Goal: Task Accomplishment & Management: Use online tool/utility

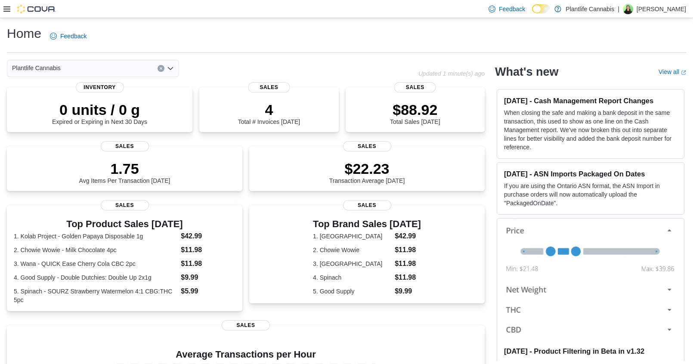
click at [300, 102] on p "4" at bounding box center [269, 109] width 62 height 17
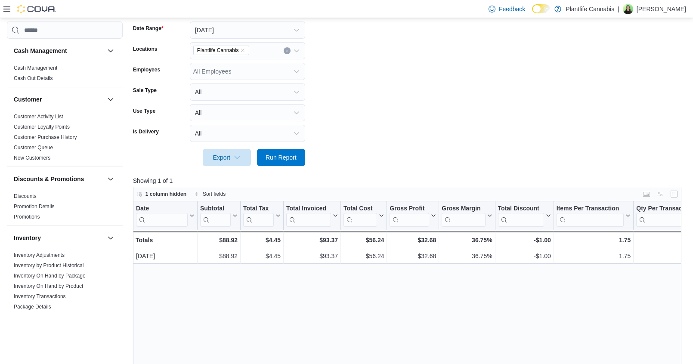
scroll to position [140, 0]
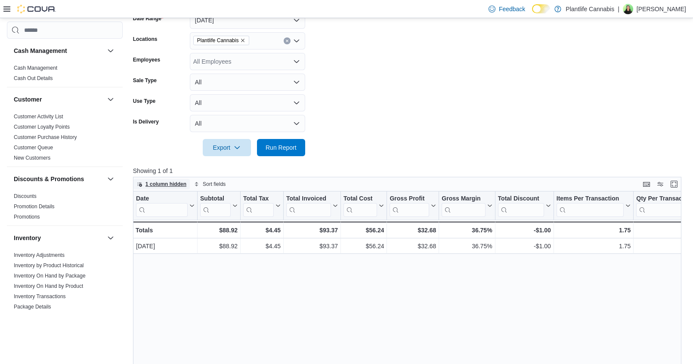
click at [177, 183] on span "1 column hidden" at bounding box center [165, 184] width 41 height 7
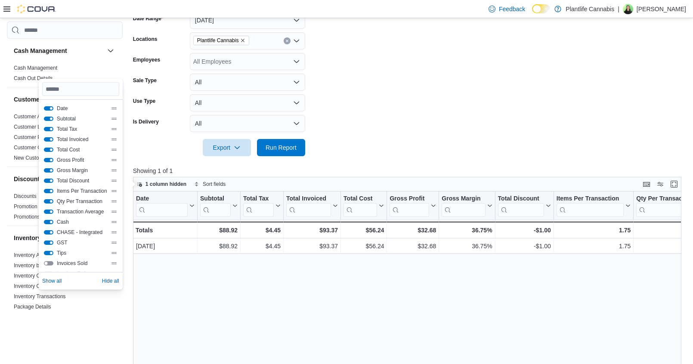
click at [50, 264] on button "Invoices Sold" at bounding box center [48, 263] width 9 height 4
click at [119, 281] on span "Hide all" at bounding box center [110, 281] width 17 height 7
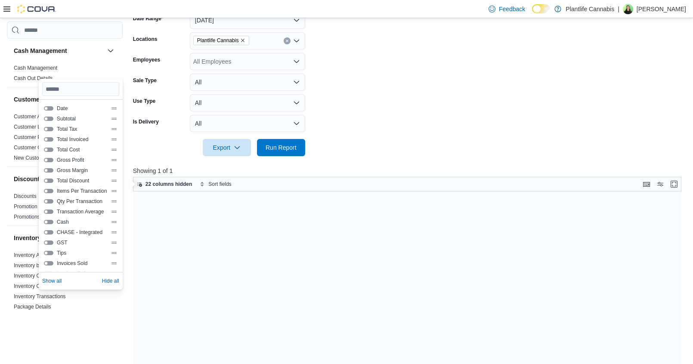
click at [123, 264] on div "Date Subtotal Total Tax Total Invoiced Total Cost Gross Profit Gross Margin Tot…" at bounding box center [81, 186] width 84 height 172
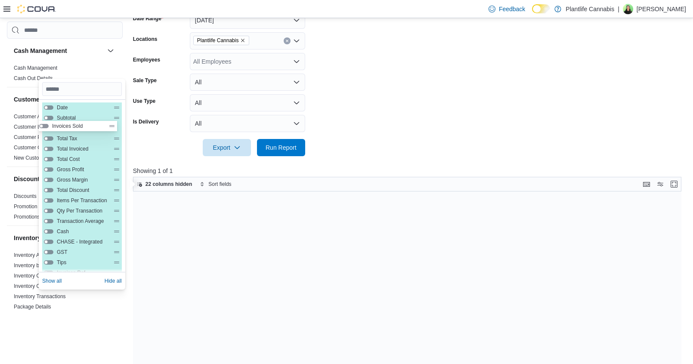
scroll to position [0, 0]
drag, startPoint x: 118, startPoint y: 265, endPoint x: 114, endPoint y: 117, distance: 148.1
click at [114, 117] on div "Date Subtotal Total Tax Total Invoiced Total Cost Gross Profit Gross Margin Tot…" at bounding box center [82, 216] width 80 height 227
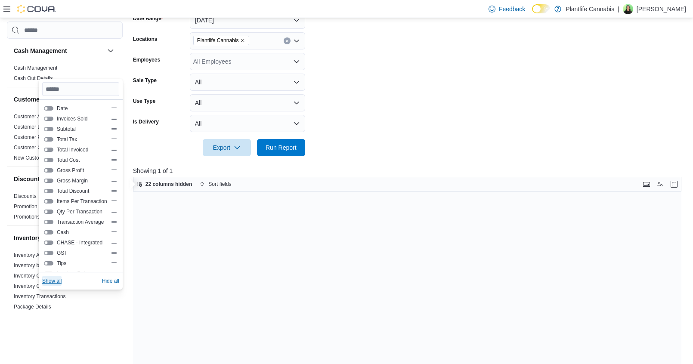
click at [59, 281] on span "Show all" at bounding box center [51, 281] width 19 height 7
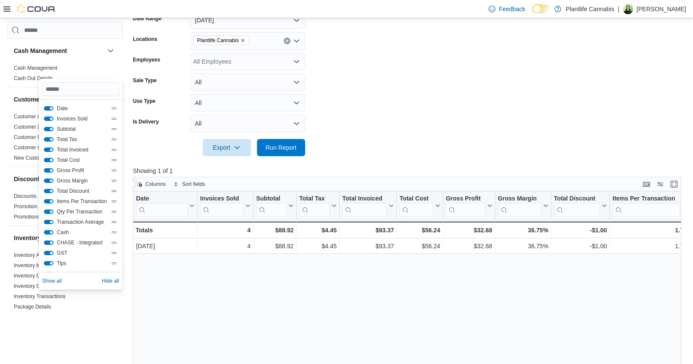
click at [314, 271] on div "Date Click to view column header actions Invoices Sold Click to view column hea…" at bounding box center [410, 330] width 554 height 277
